Goal: Transaction & Acquisition: Purchase product/service

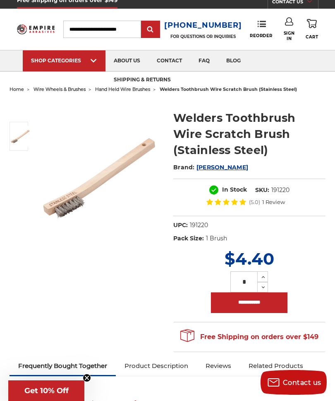
scroll to position [26, 0]
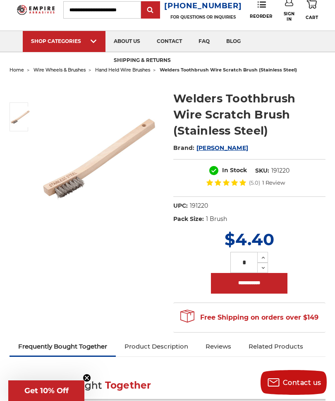
click at [252, 281] on input "**********" at bounding box center [249, 283] width 76 height 21
type input "**********"
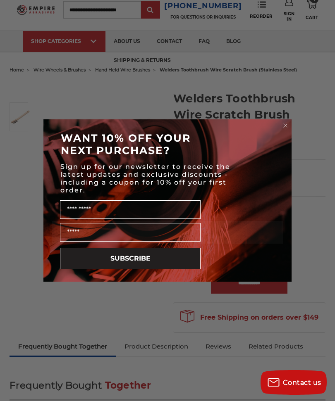
click at [284, 122] on circle "Close dialog" at bounding box center [285, 126] width 8 height 8
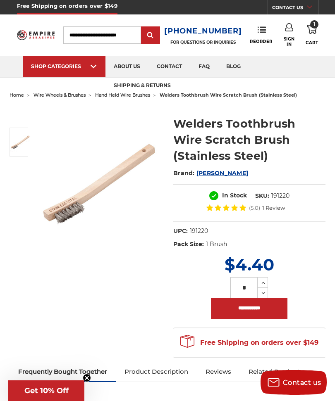
scroll to position [4, 0]
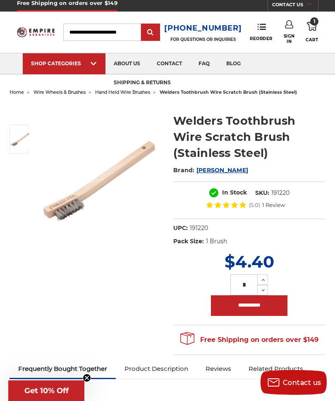
click at [312, 27] on use at bounding box center [311, 26] width 10 height 9
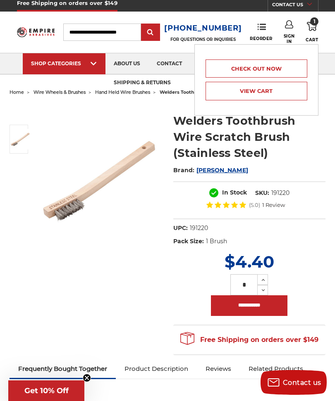
click at [287, 68] on link "Check out now" at bounding box center [256, 68] width 102 height 18
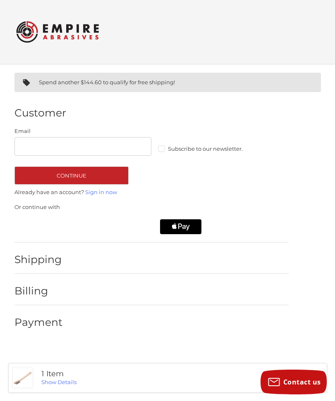
click at [181, 225] on icon "Apple Pay" at bounding box center [180, 226] width 4 height 5
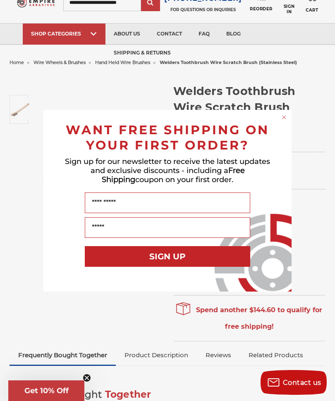
scroll to position [33, 0]
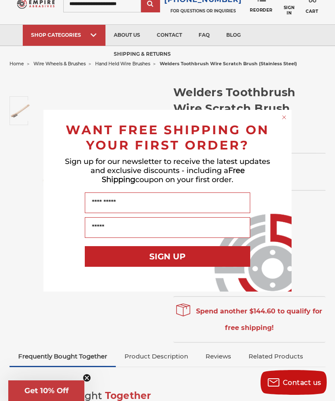
click at [317, 203] on div "Close dialog WANT FREE SHIPPING ON YOUR FIRST ORDER? Sign up for our newsletter…" at bounding box center [167, 200] width 335 height 401
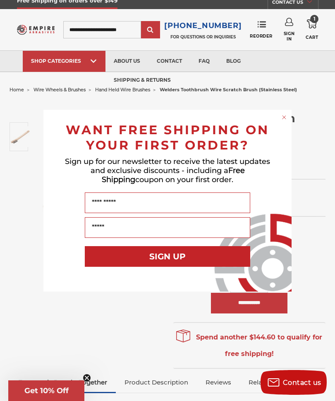
scroll to position [0, 0]
